Goal: Information Seeking & Learning: Learn about a topic

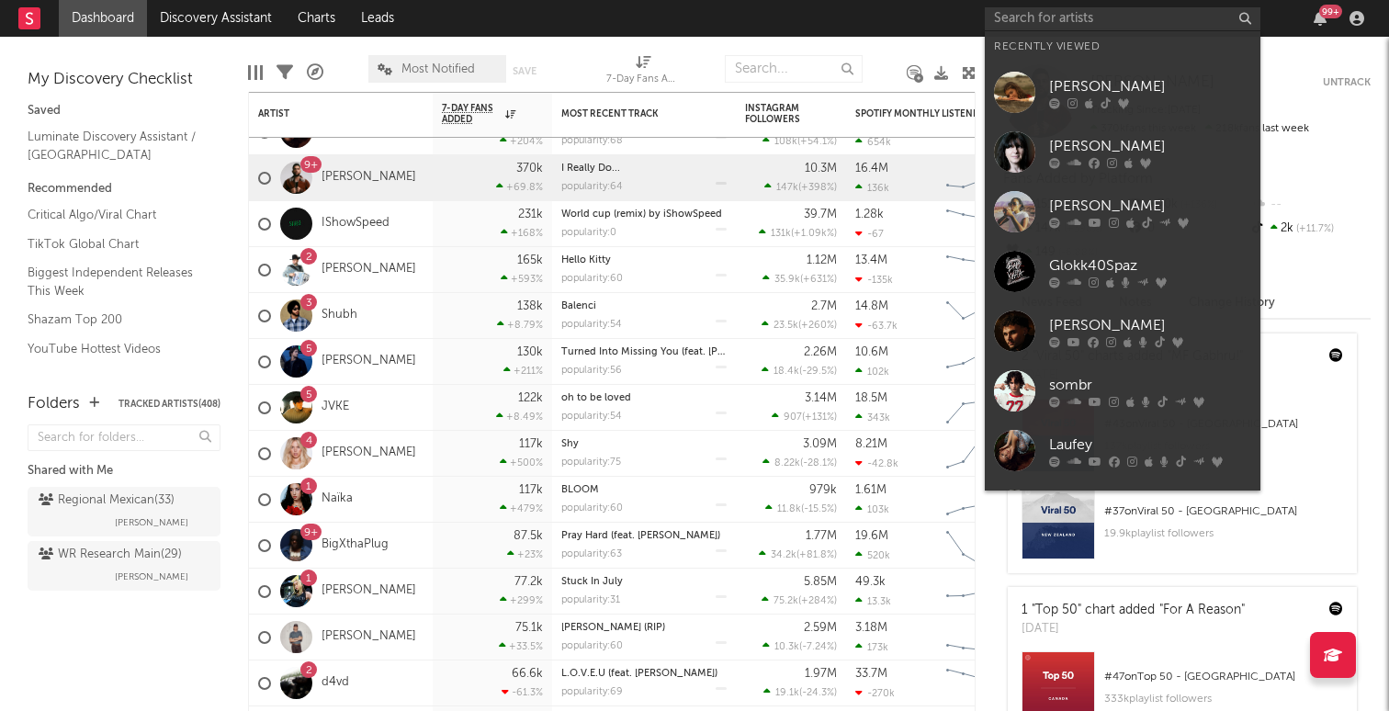
click at [1050, 24] on input "text" at bounding box center [1123, 18] width 276 height 23
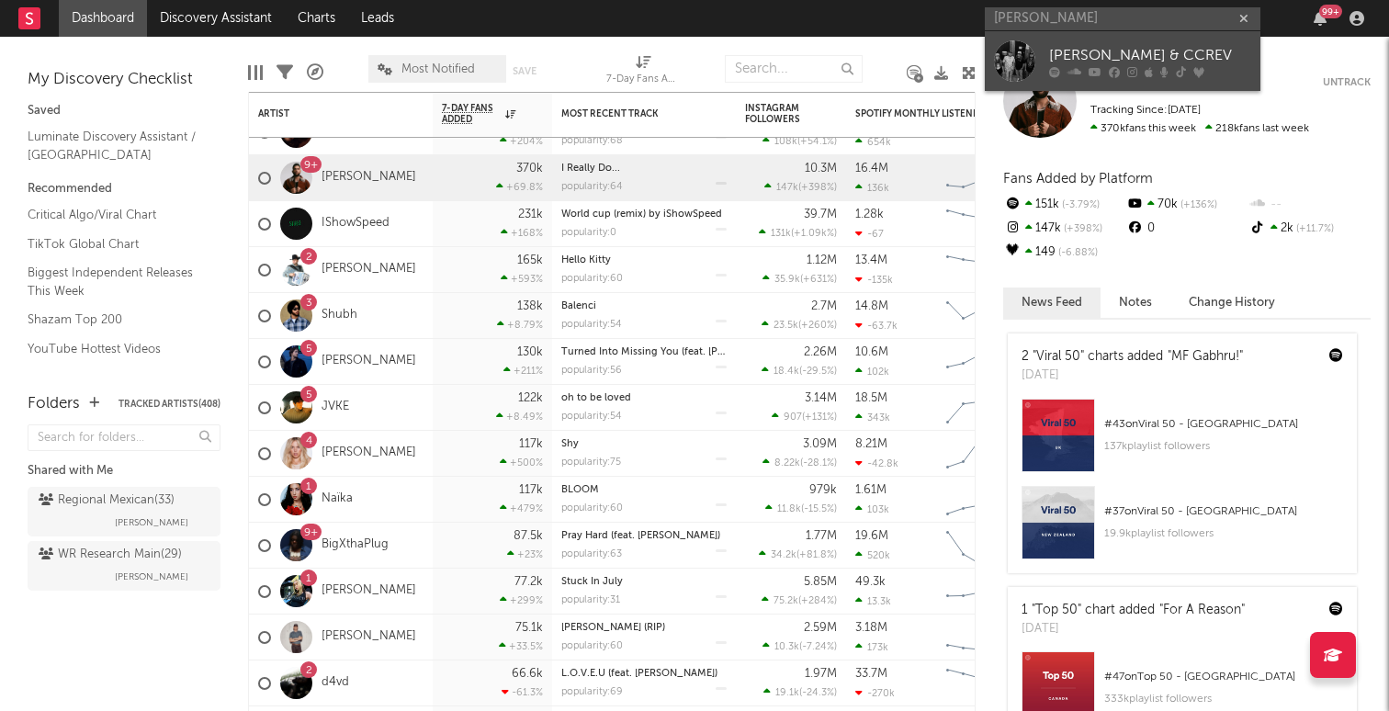
type input "[PERSON_NAME]"
click at [1065, 46] on div "[PERSON_NAME] & CCREV" at bounding box center [1150, 55] width 202 height 22
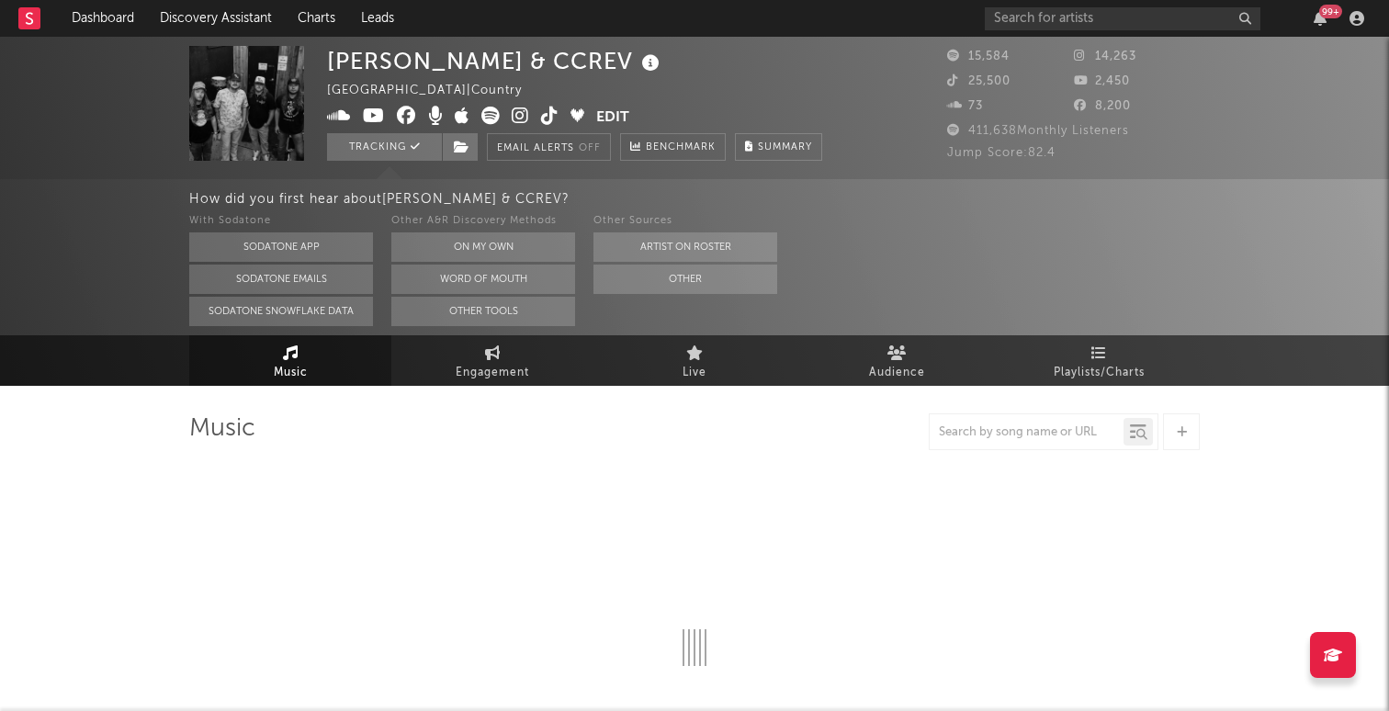
select select "6m"
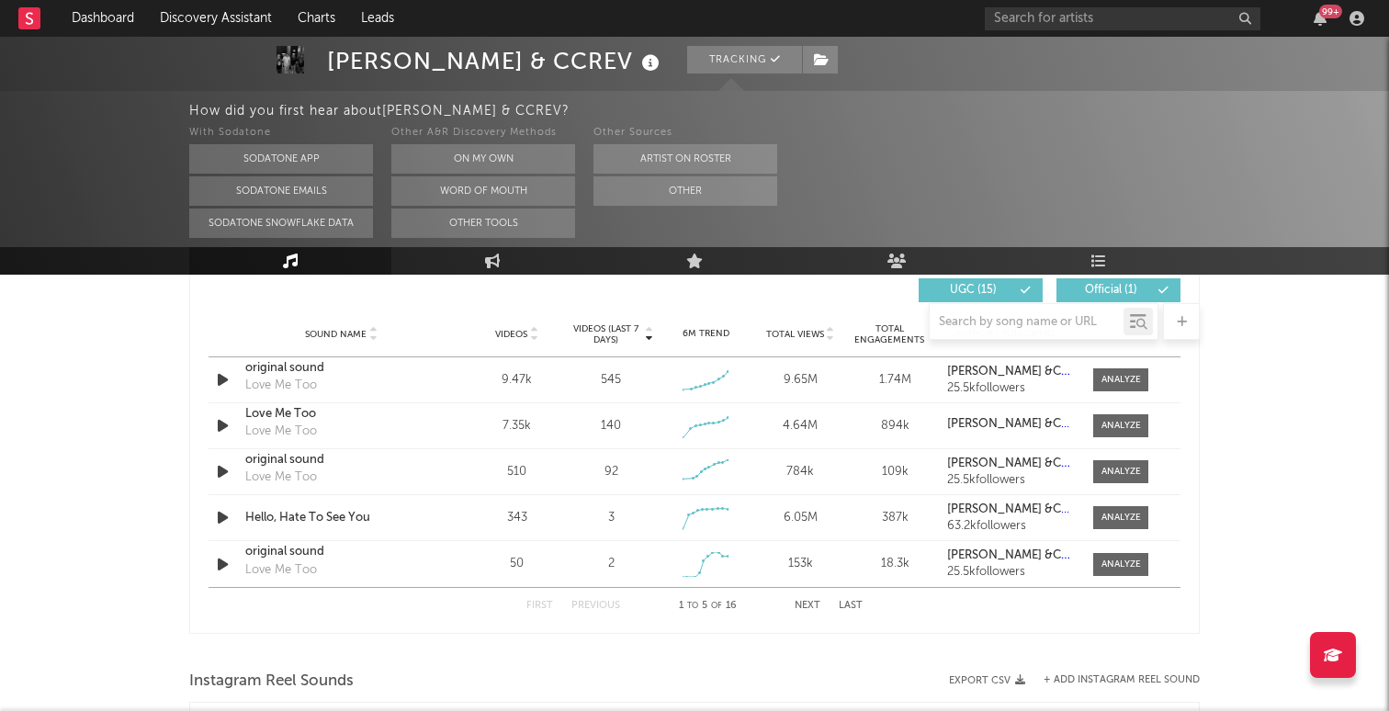
scroll to position [1288, 0]
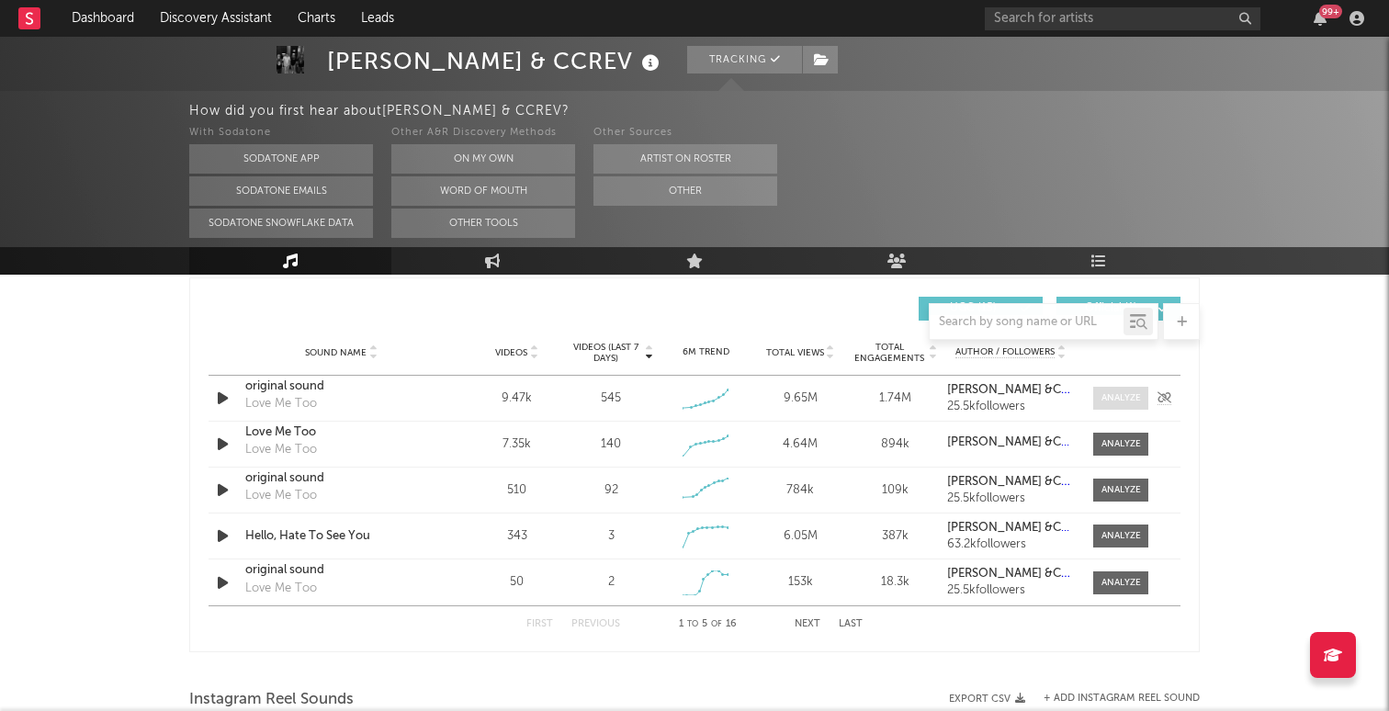
click at [1117, 396] on div at bounding box center [1122, 398] width 40 height 14
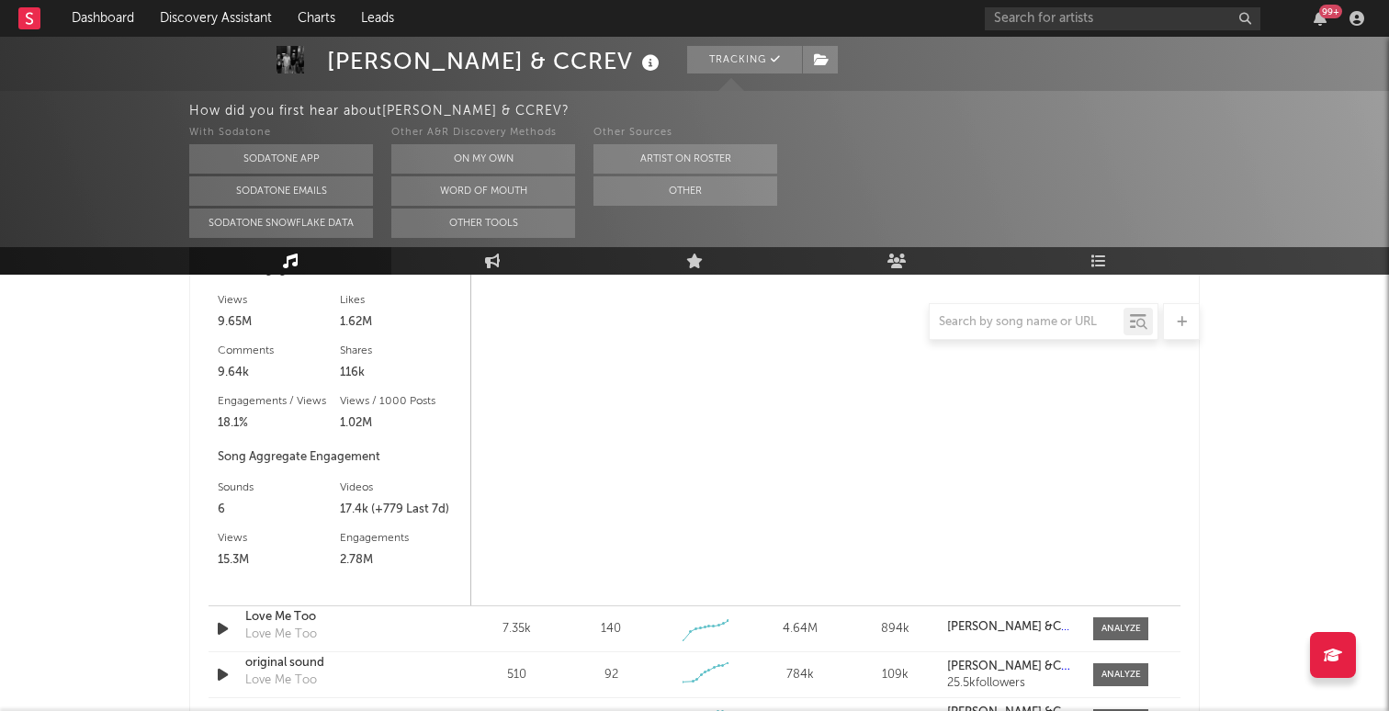
scroll to position [1625, 0]
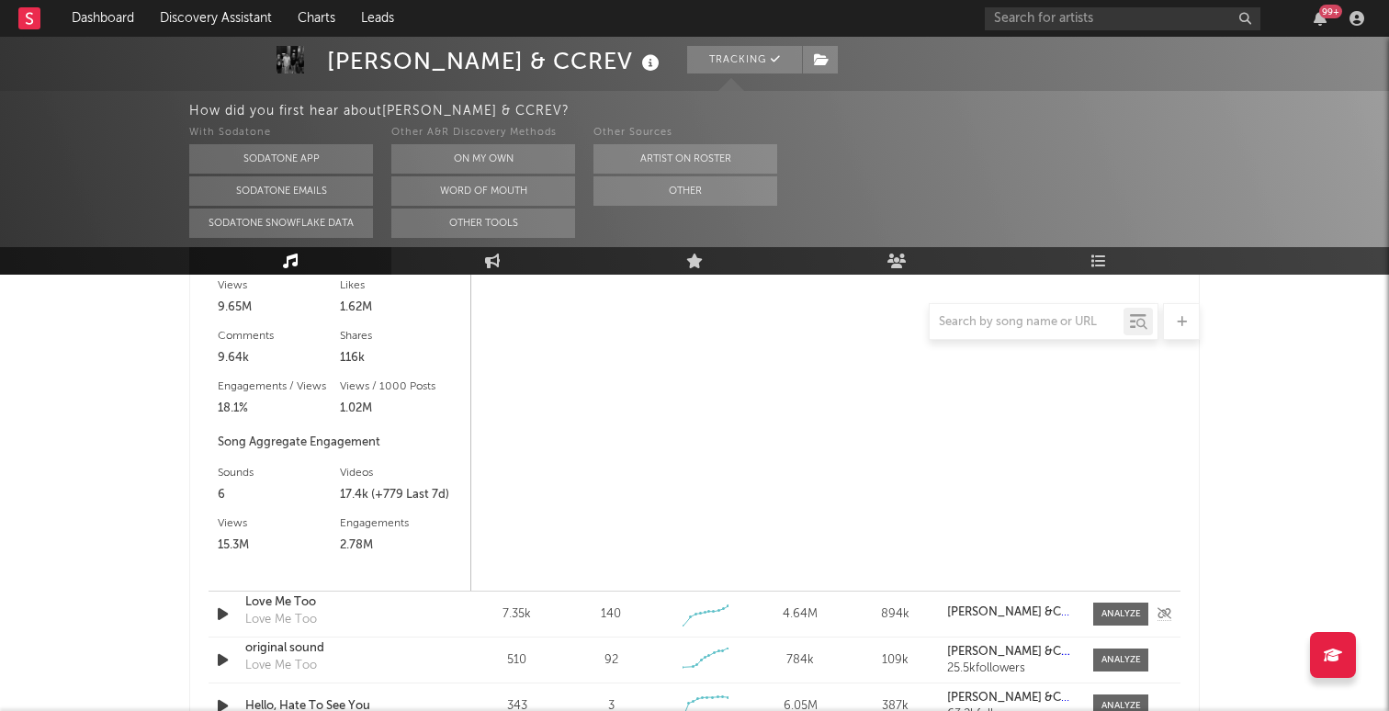
select select "6m"
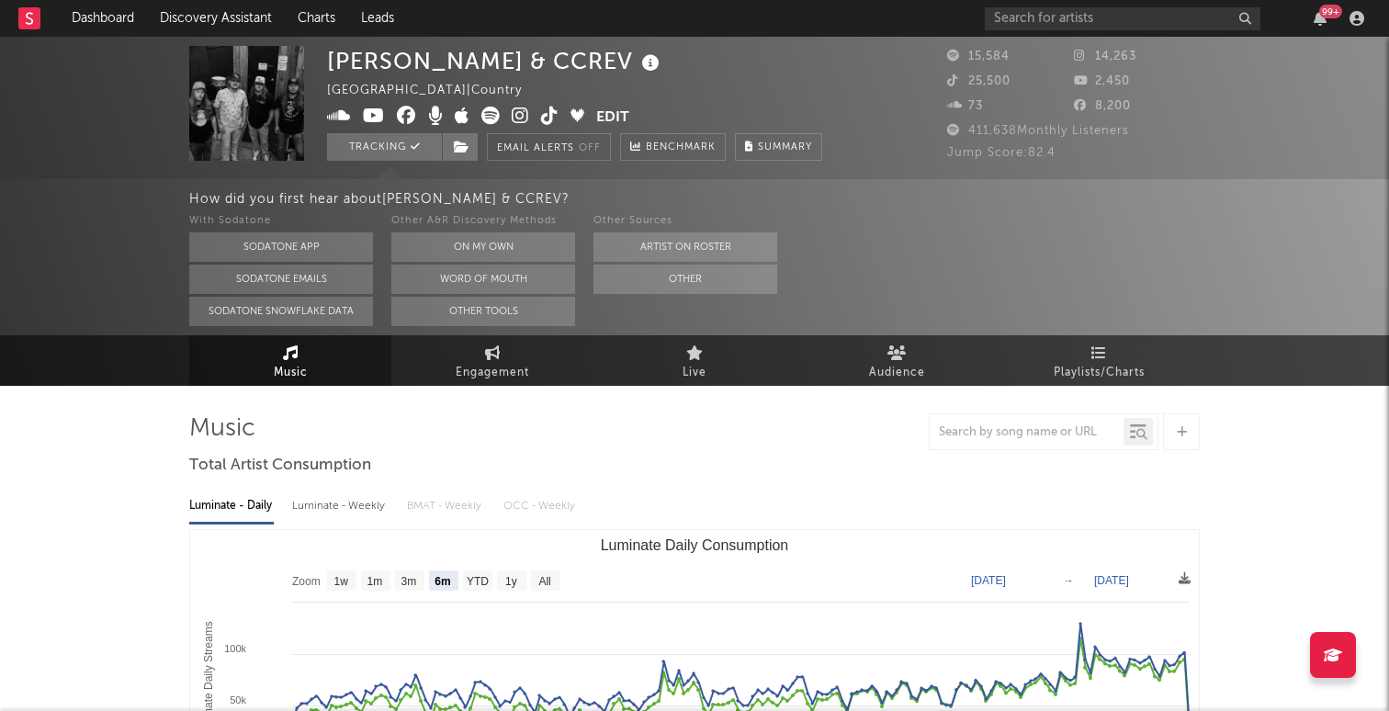
scroll to position [0, 0]
click at [494, 359] on icon at bounding box center [493, 353] width 16 height 15
select select "1w"
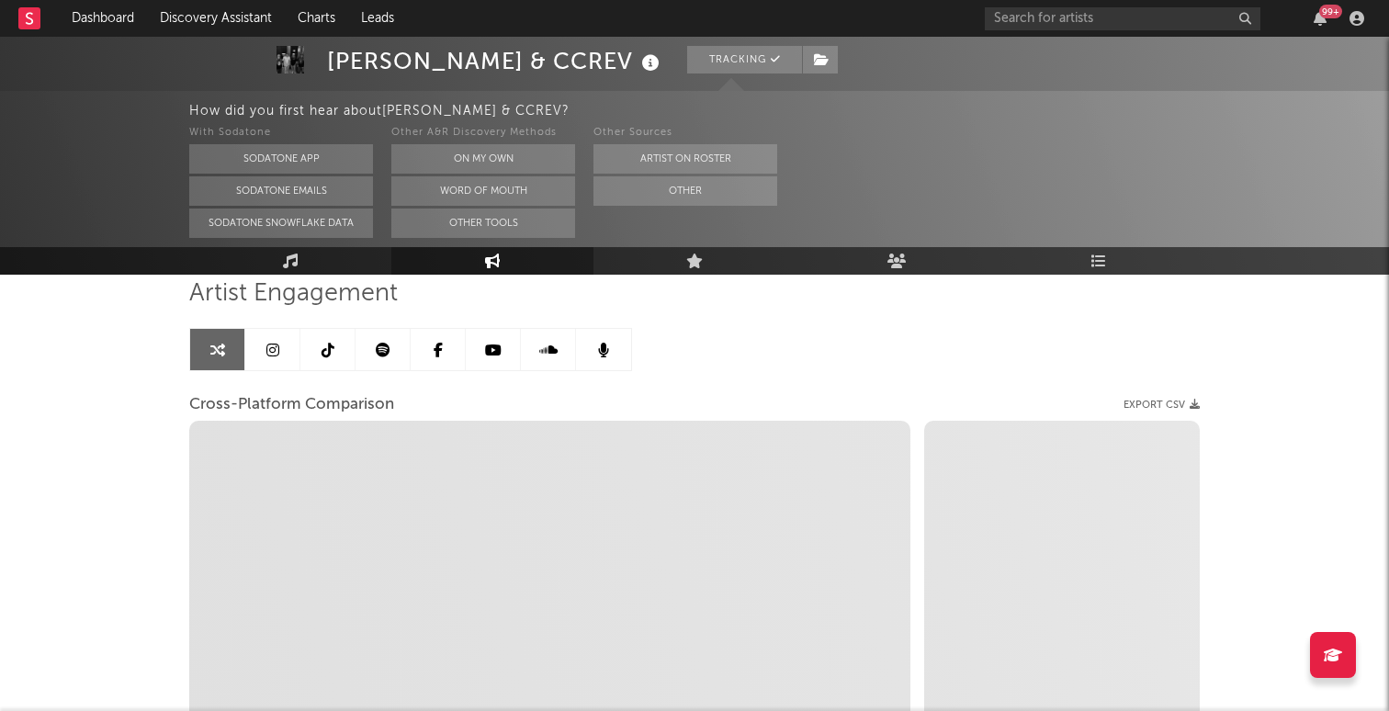
scroll to position [97, 0]
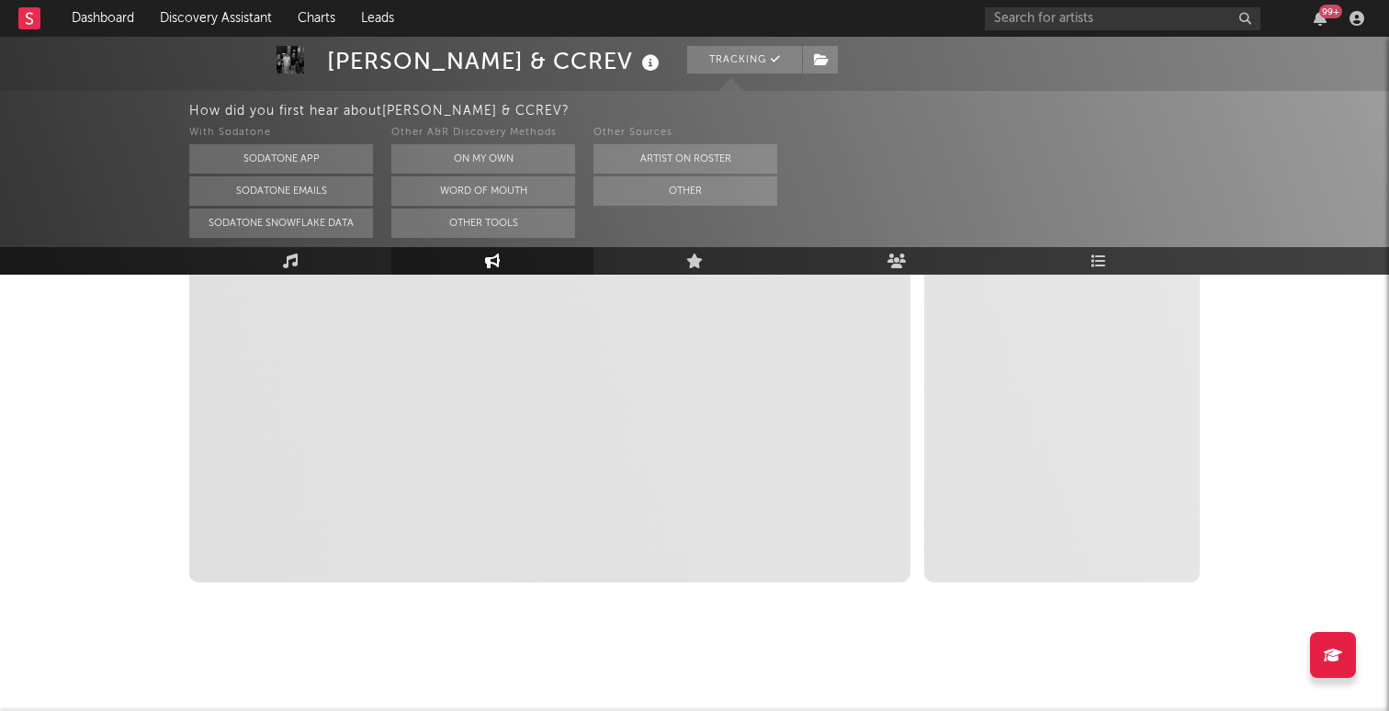
select select "1m"
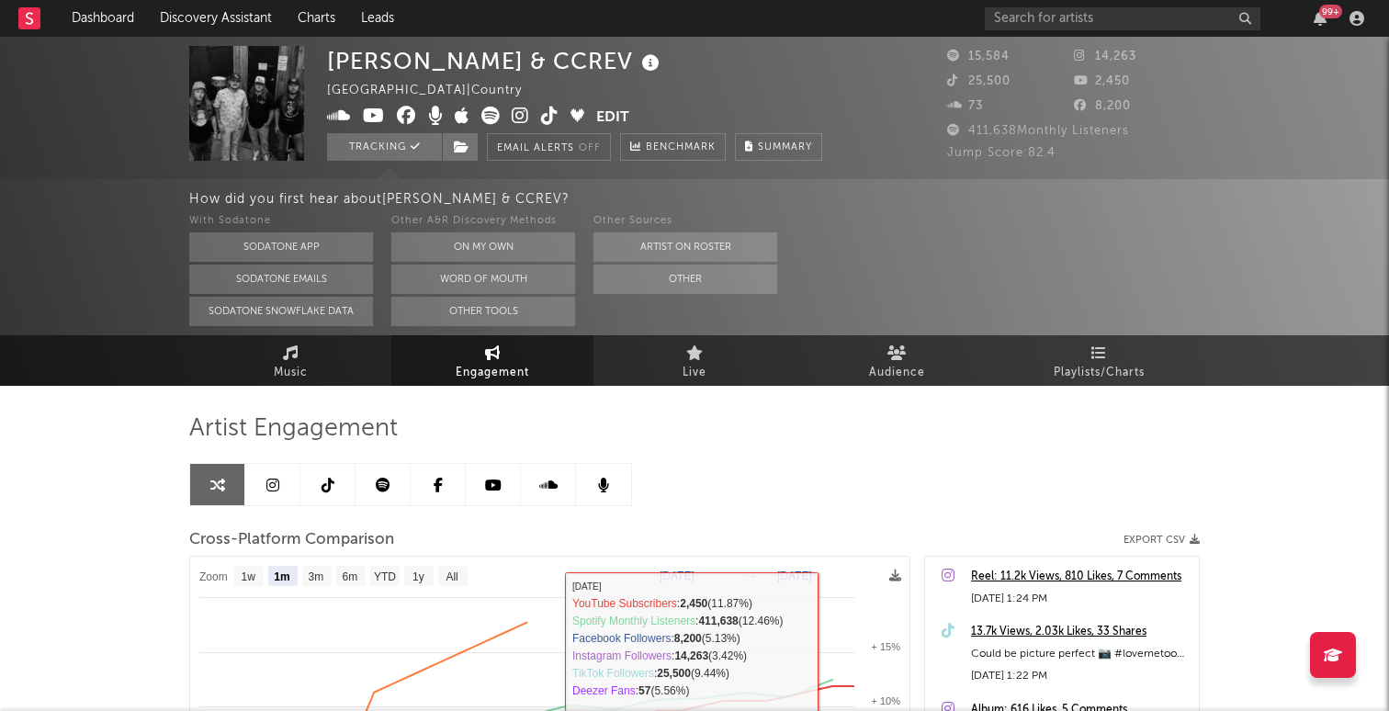
scroll to position [0, 0]
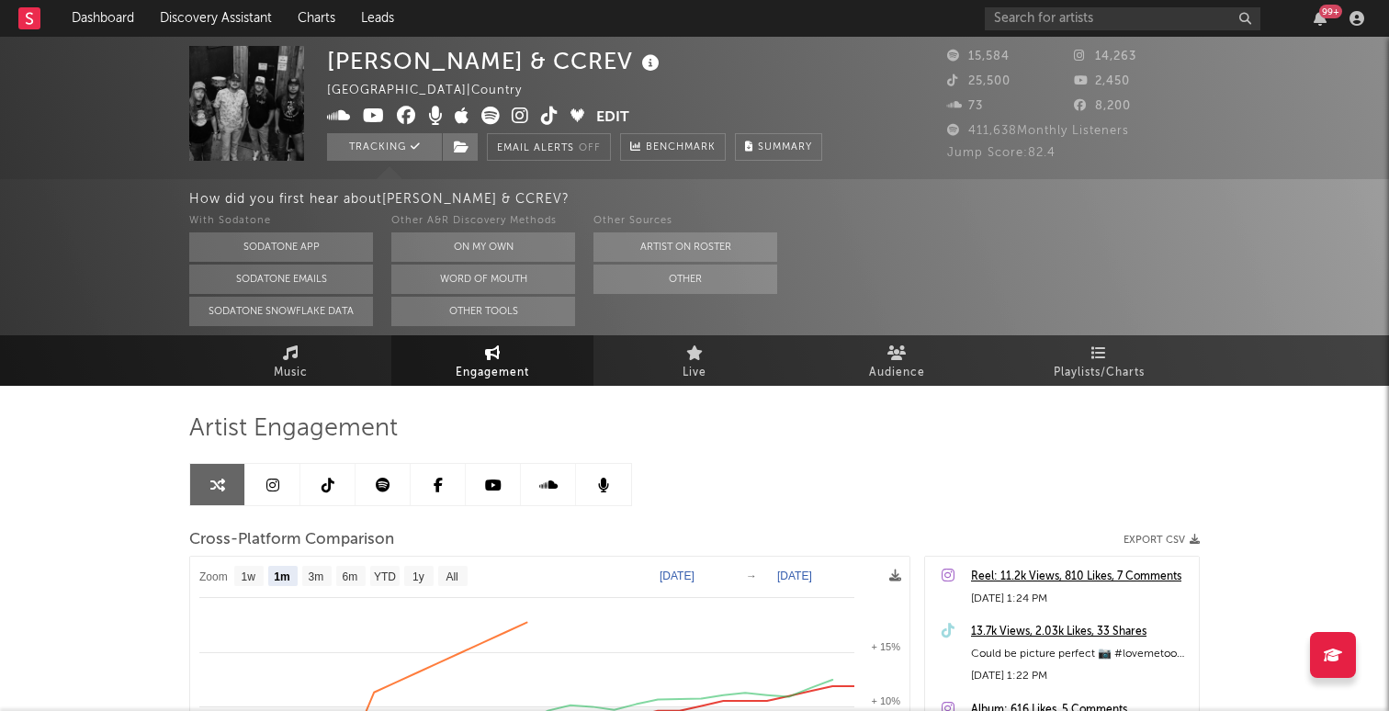
click at [509, 108] on span at bounding box center [461, 118] width 269 height 23
click at [521, 113] on icon at bounding box center [520, 116] width 17 height 18
